Goal: Task Accomplishment & Management: Manage account settings

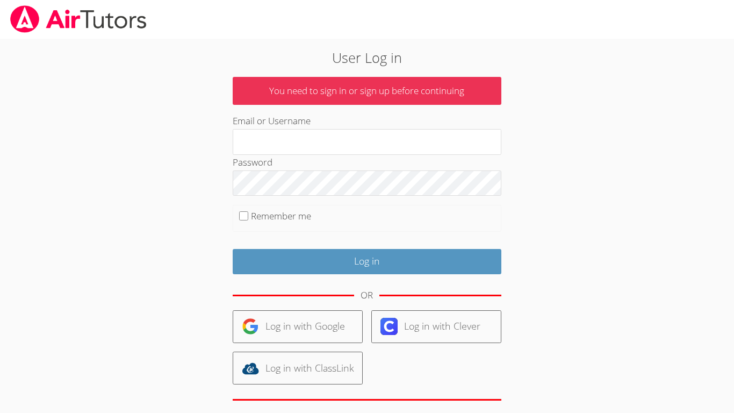
scroll to position [58, 0]
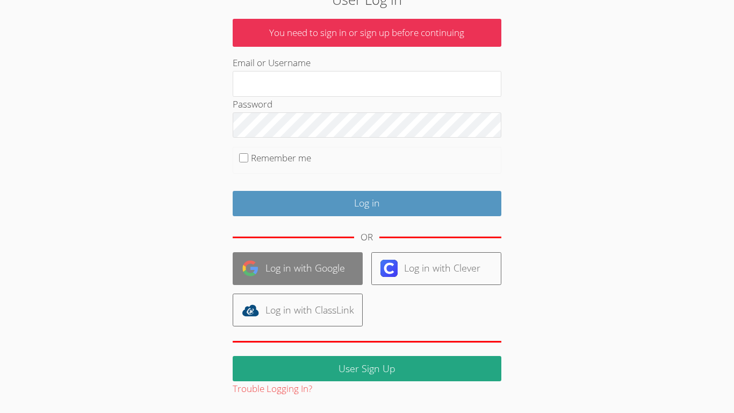
click at [309, 274] on link "Log in with Google" at bounding box center [298, 268] width 130 height 33
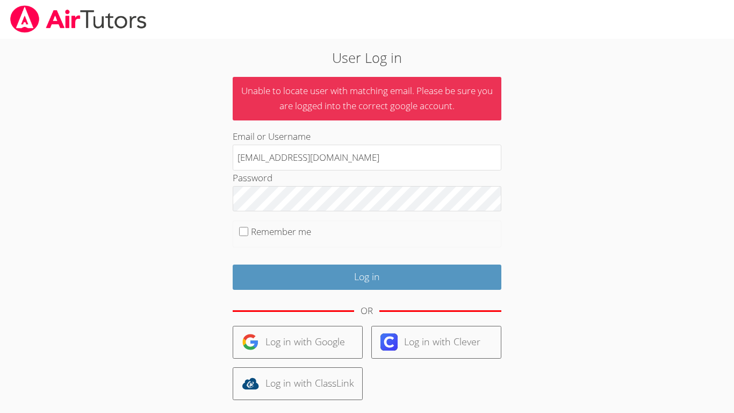
type input "[EMAIL_ADDRESS][DOMAIN_NAME]"
click at [233, 265] on input "Log in" at bounding box center [367, 277] width 269 height 25
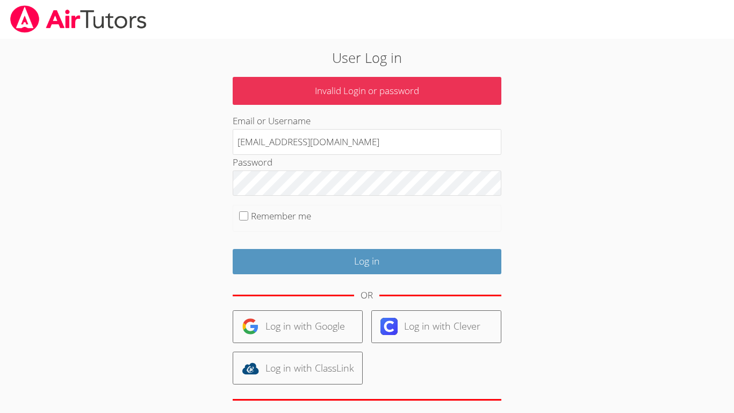
click at [265, 218] on label "Remember me" at bounding box center [281, 216] width 60 height 12
click at [248, 218] on input "Remember me" at bounding box center [243, 215] width 9 height 9
checkbox input "true"
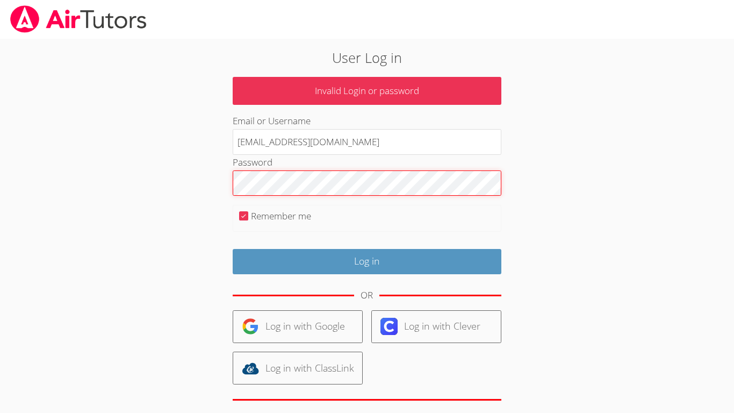
click at [233, 249] on input "Log in" at bounding box center [367, 261] width 269 height 25
